Goal: Transaction & Acquisition: Subscribe to service/newsletter

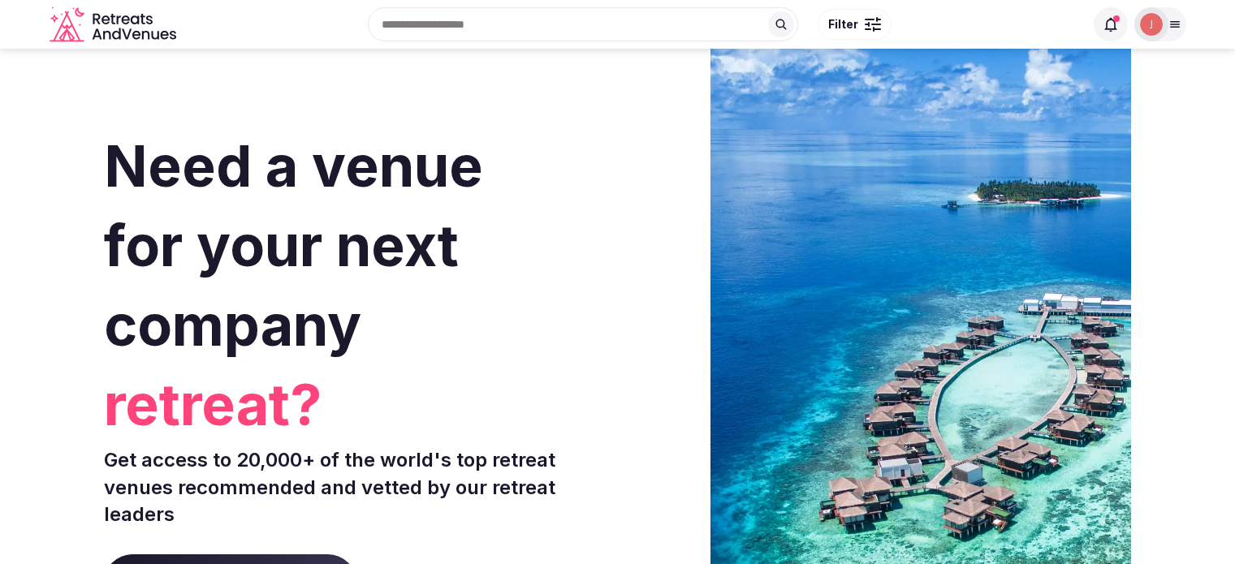
scroll to position [6880, 0]
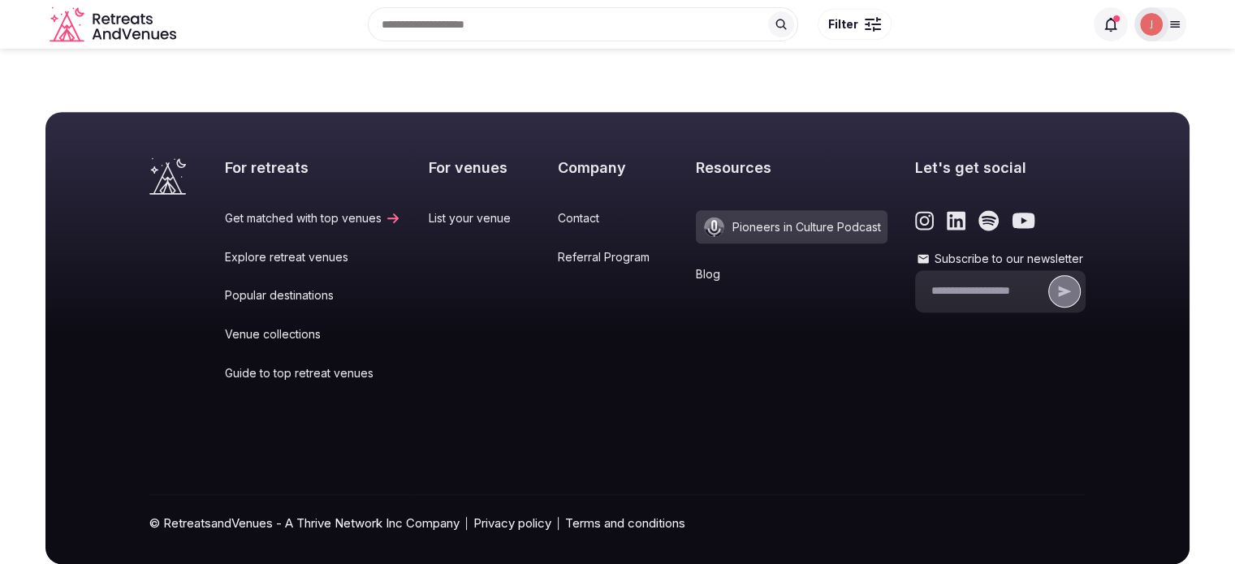
click at [521, 212] on icon at bounding box center [522, 218] width 16 height 13
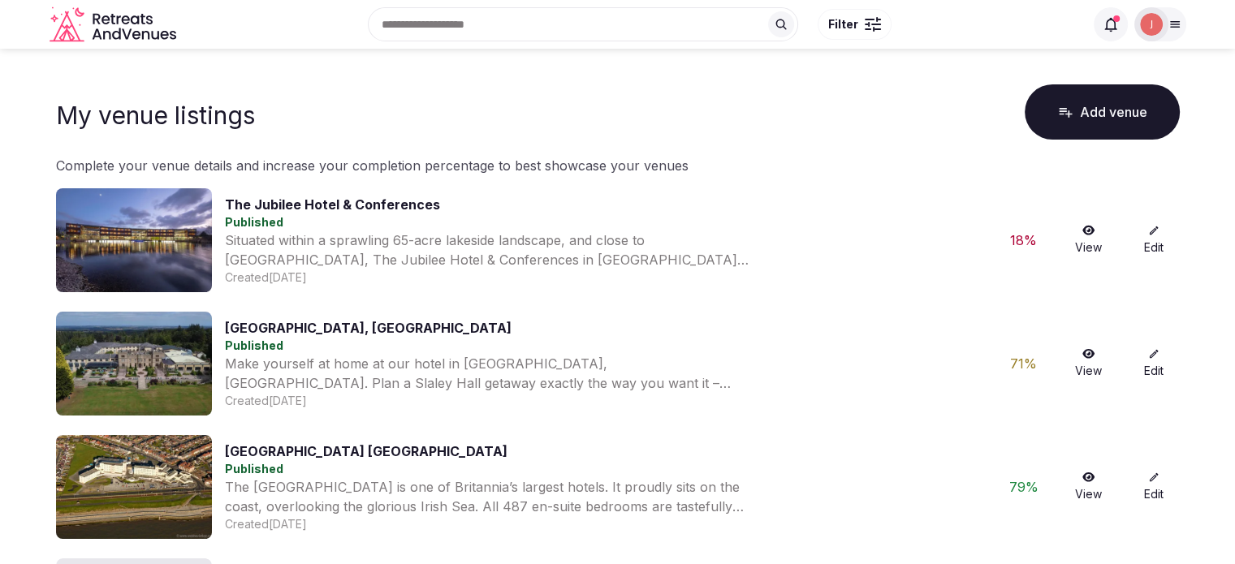
click at [1140, 17] on img at bounding box center [1151, 24] width 23 height 23
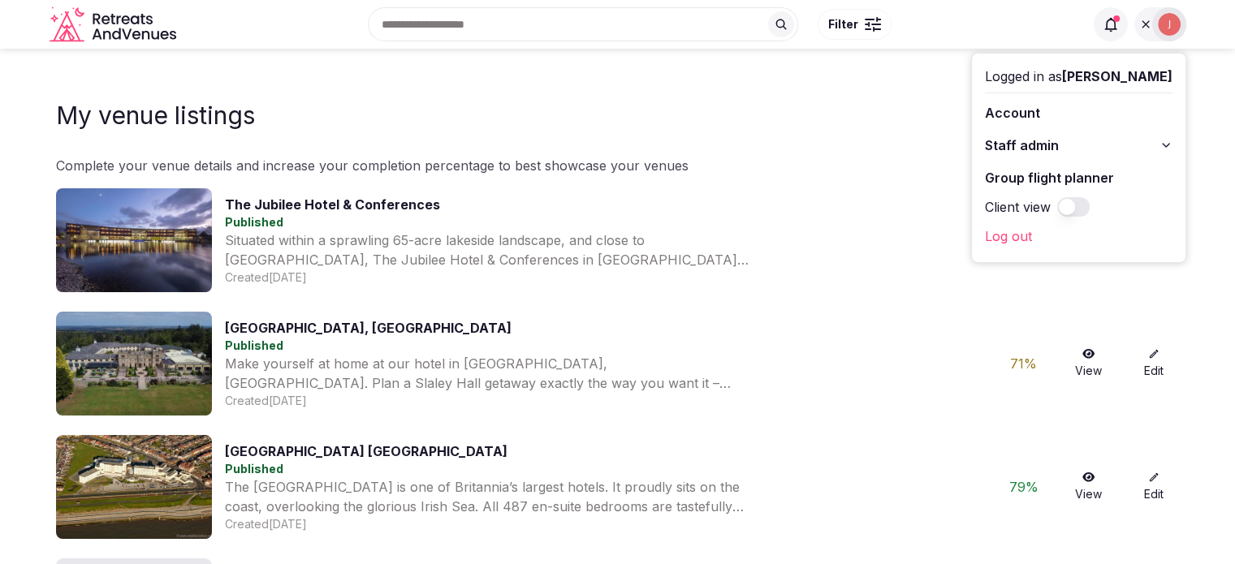
click at [991, 233] on link "Log out" at bounding box center [1079, 236] width 188 height 26
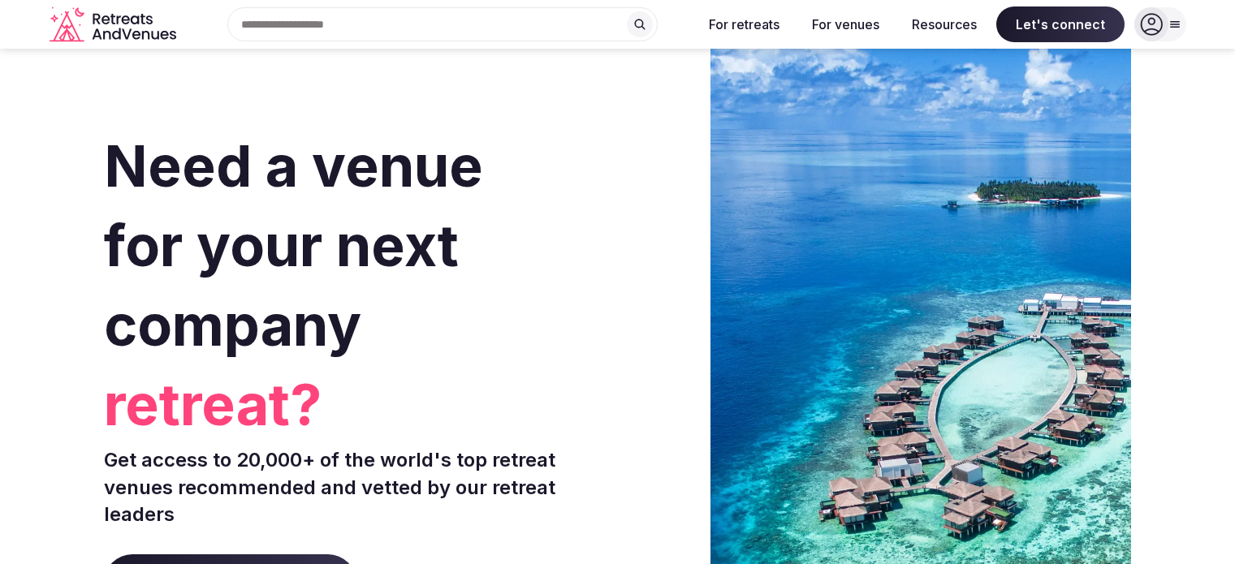
scroll to position [6880, 0]
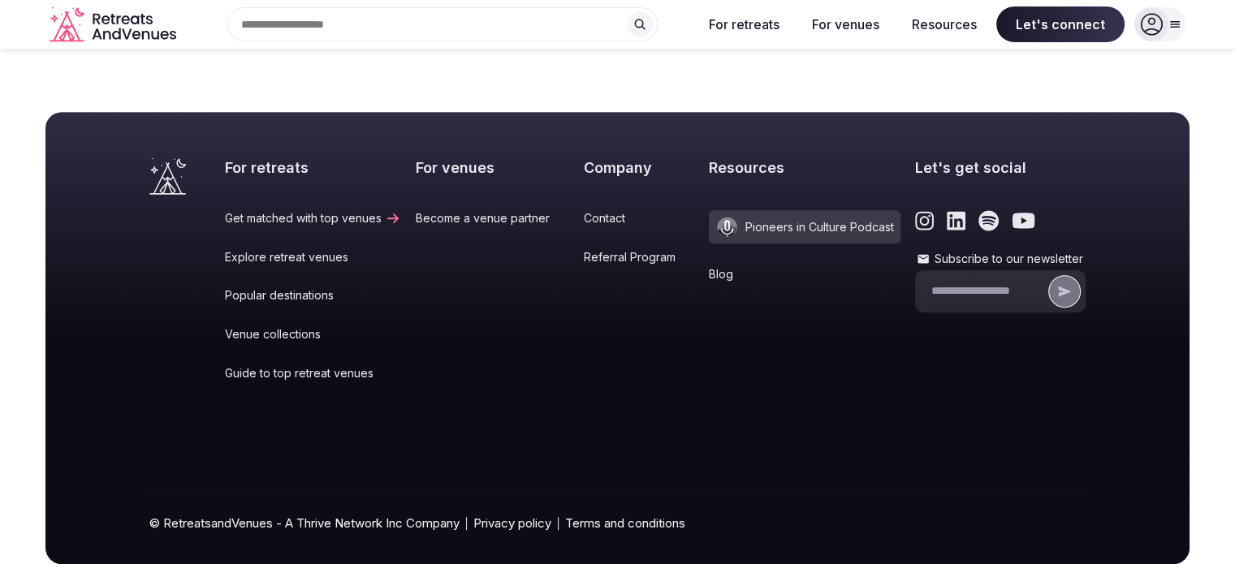
click at [424, 210] on link "Become a venue partner" at bounding box center [492, 218] width 153 height 16
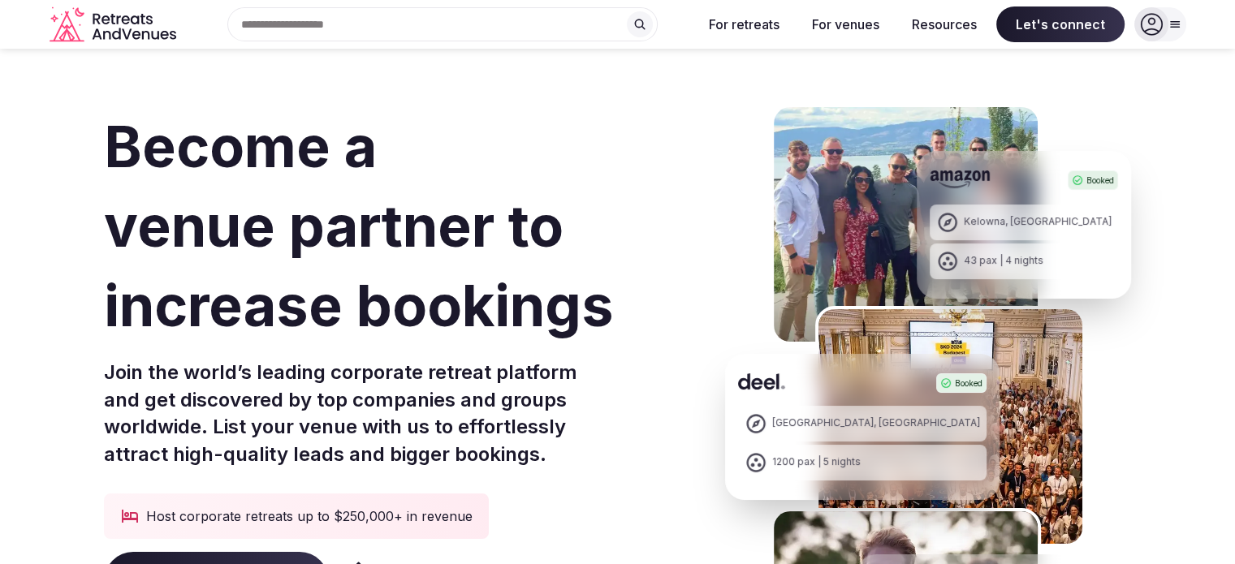
click at [516, 322] on h1 "Become a venue partner to increase bookings" at bounding box center [400, 226] width 593 height 239
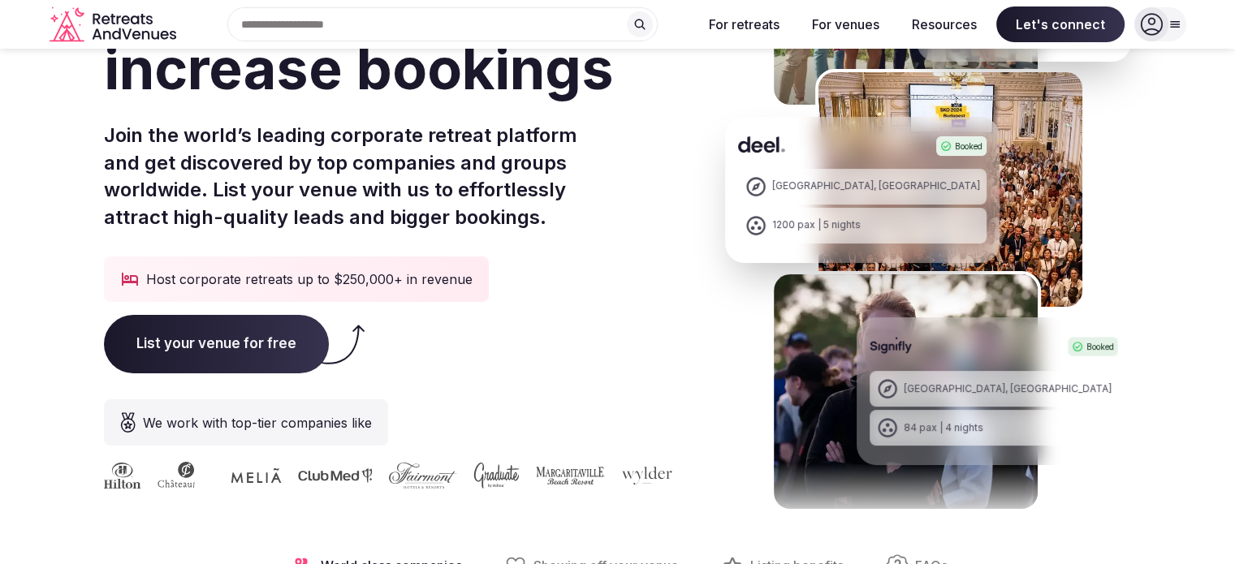
scroll to position [406, 0]
